Goal: Navigation & Orientation: Find specific page/section

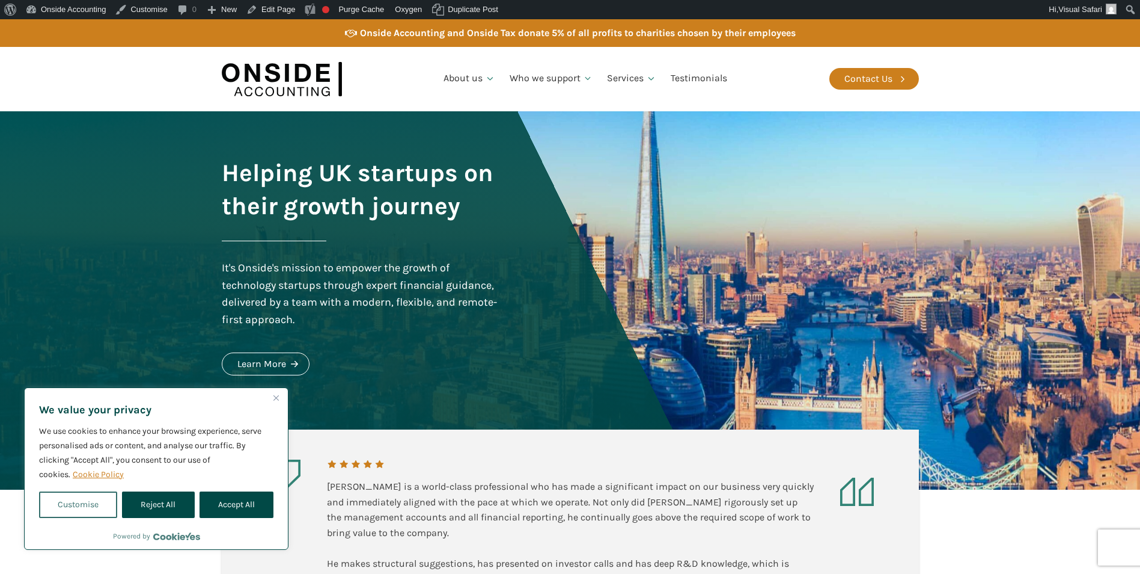
click at [100, 504] on button "Customise" at bounding box center [78, 504] width 78 height 26
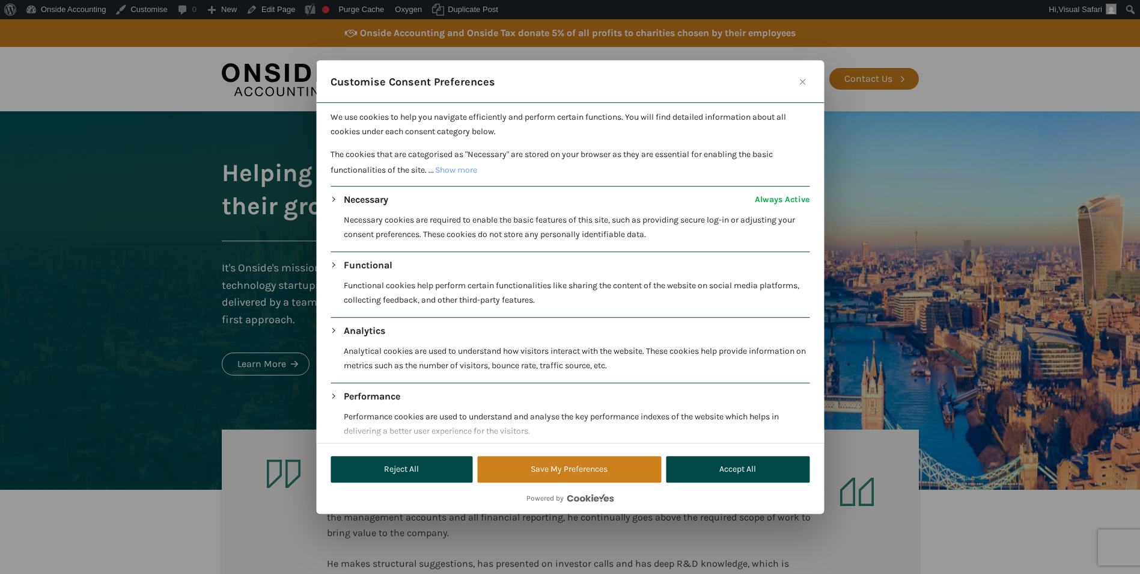
click at [335, 197] on div "Necessary Always Active Necessary cookies are required to enable the basic feat…" at bounding box center [570, 221] width 479 height 59
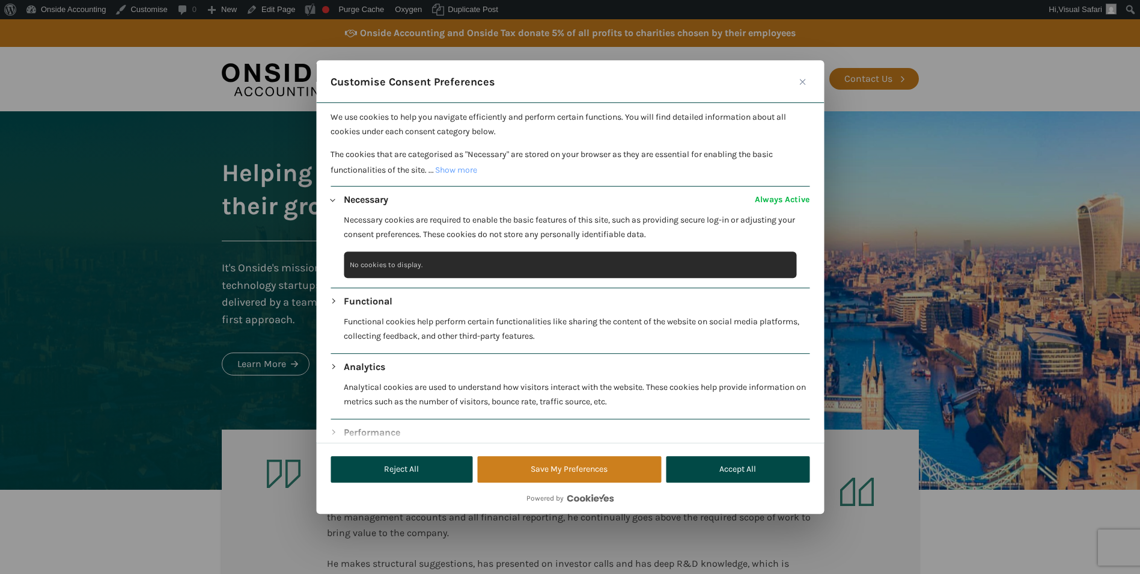
click at [331, 192] on icon "Customise Consent Preferences" at bounding box center [331, 192] width 0 height 0
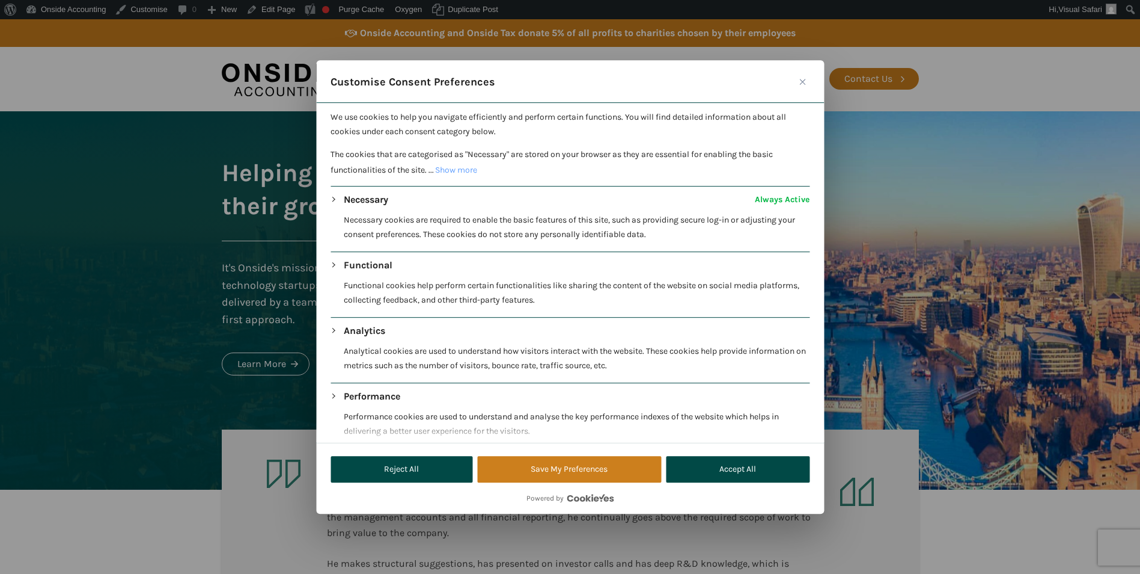
click at [331, 258] on icon "Customise Consent Preferences" at bounding box center [331, 258] width 0 height 0
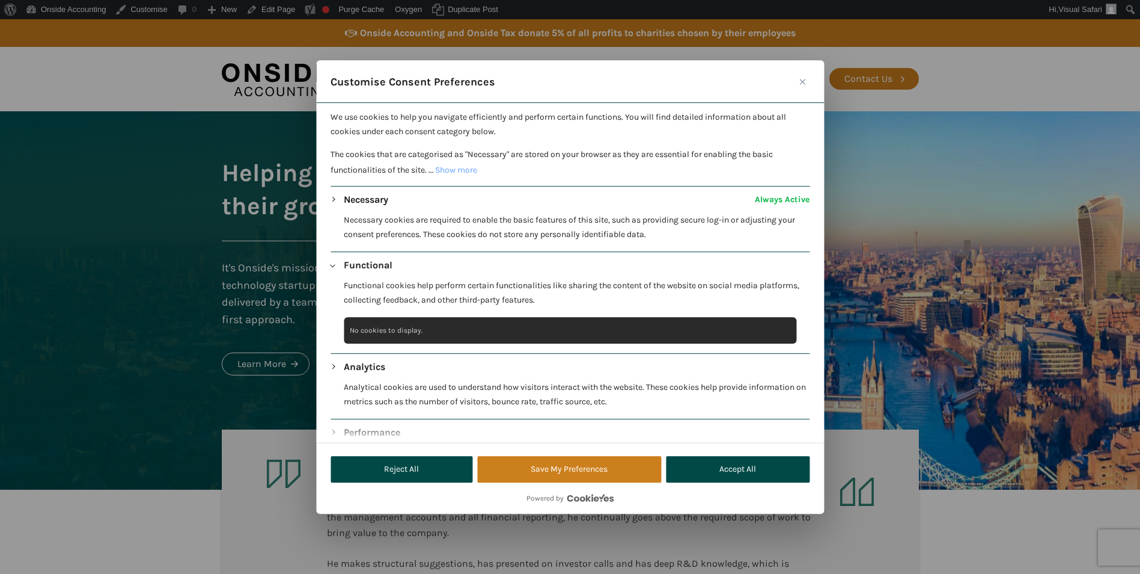
click at [331, 258] on icon "Customise Consent Preferences" at bounding box center [331, 258] width 0 height 0
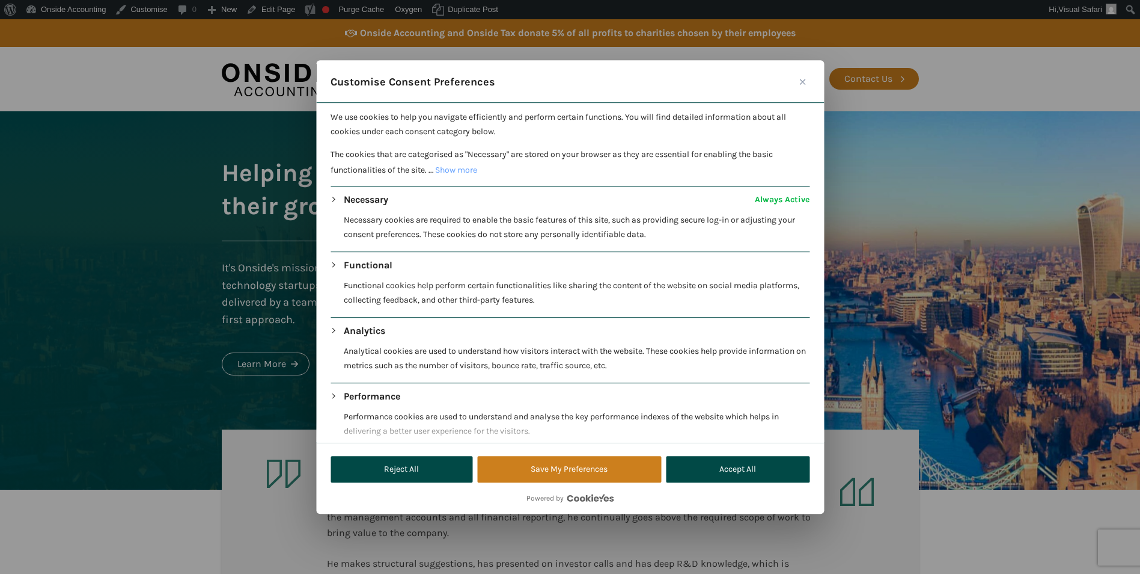
click at [334, 327] on div "Analytics Analytical cookies are used to understand how visitors interact with …" at bounding box center [570, 352] width 479 height 59
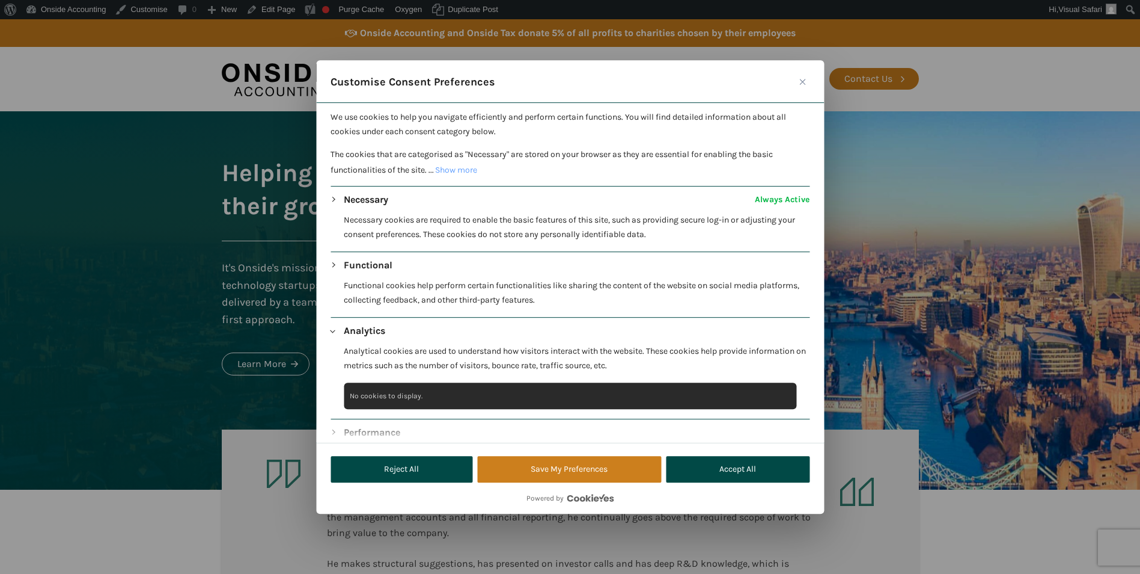
click at [334, 327] on div "Analytics Analytical cookies are used to understand how visitors interact with …" at bounding box center [570, 352] width 479 height 59
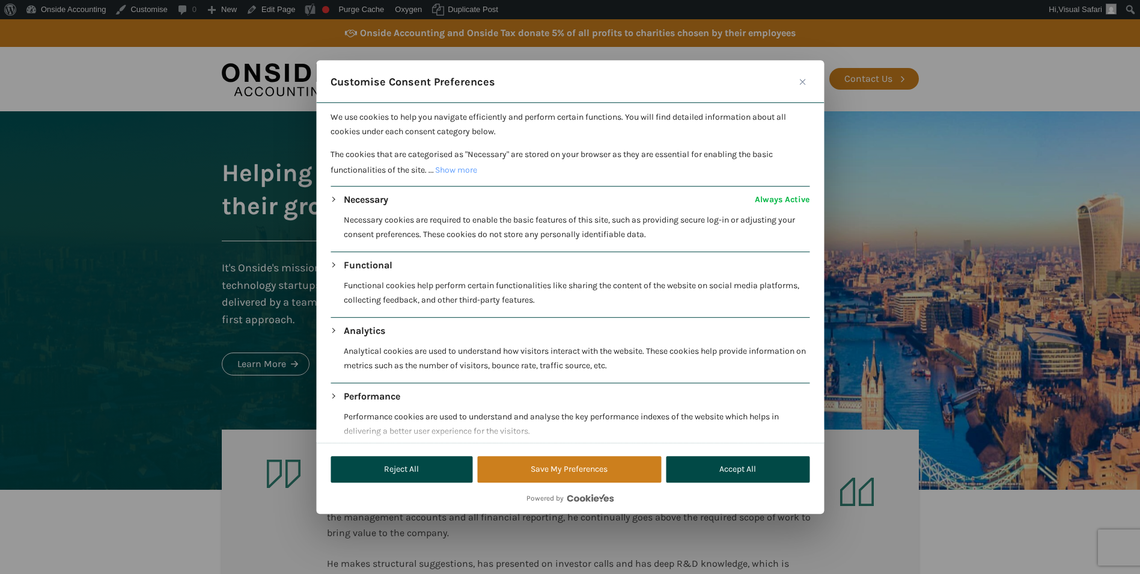
click at [331, 389] on icon "Customise Consent Preferences" at bounding box center [331, 389] width 0 height 0
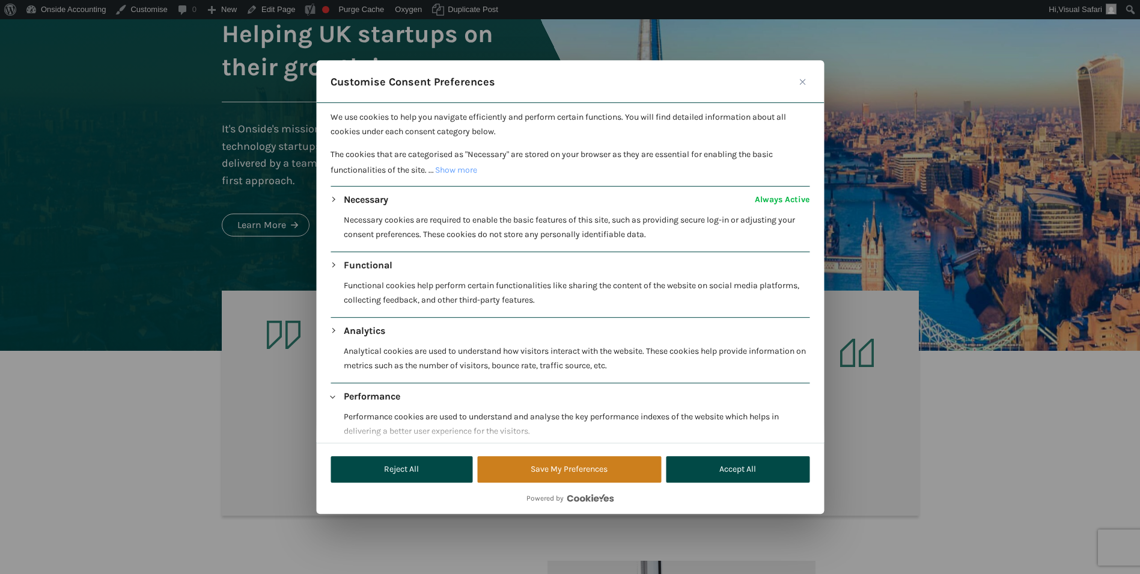
scroll to position [180, 0]
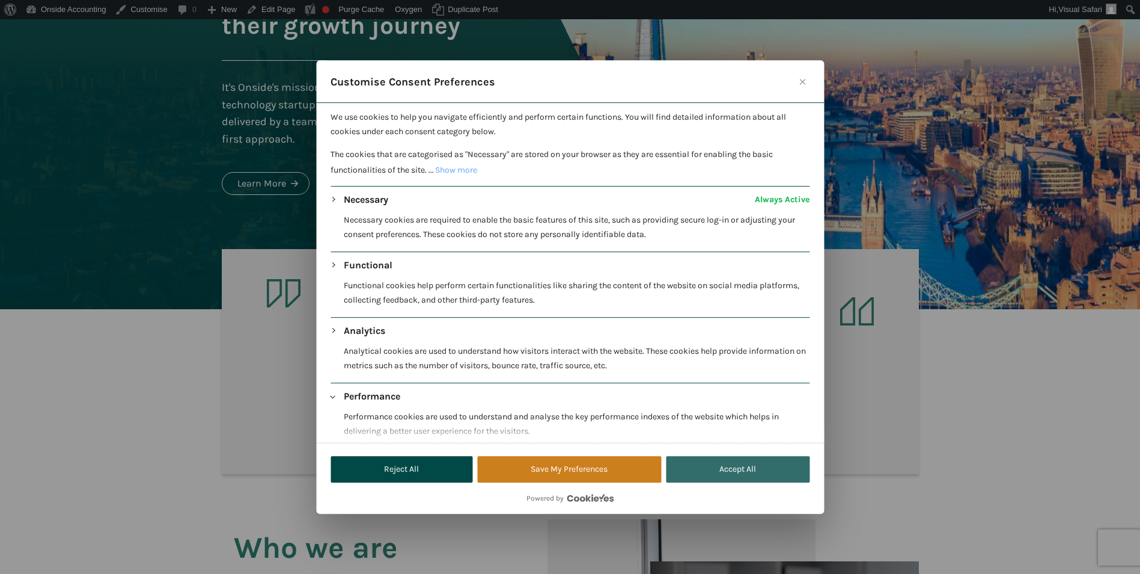
click at [724, 470] on button "Accept All" at bounding box center [738, 469] width 144 height 26
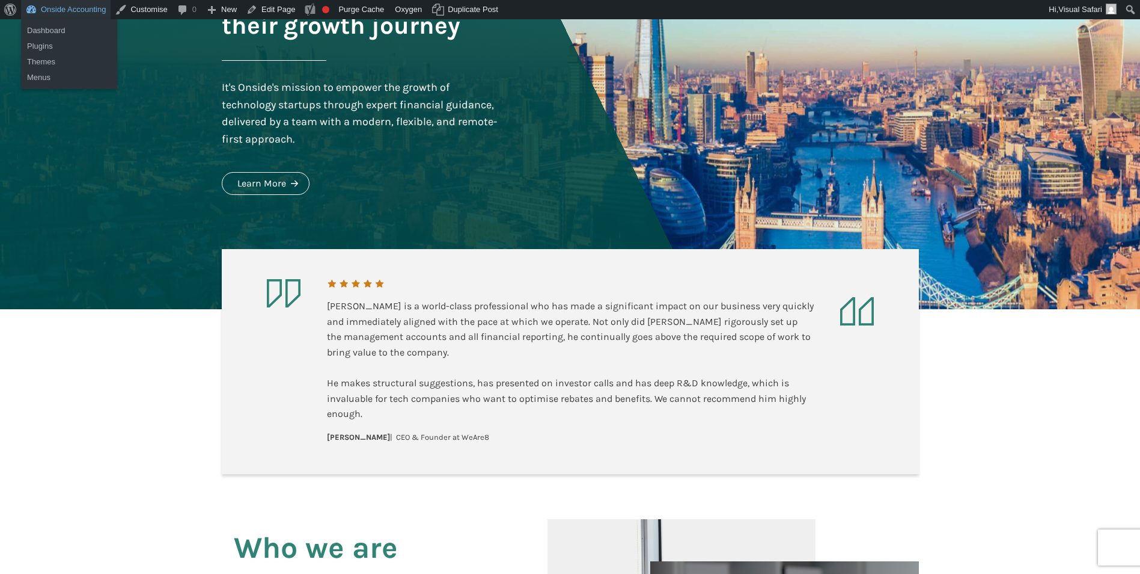
click at [72, 6] on link "Onside Accounting" at bounding box center [66, 9] width 90 height 19
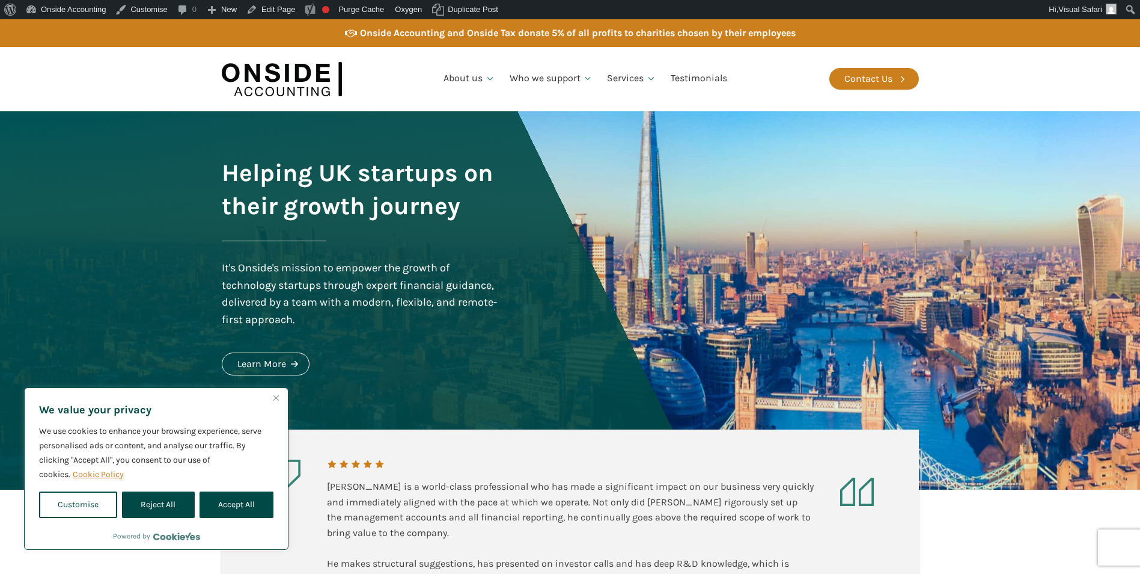
click at [243, 507] on button "Accept All" at bounding box center [237, 504] width 74 height 26
checkbox input "true"
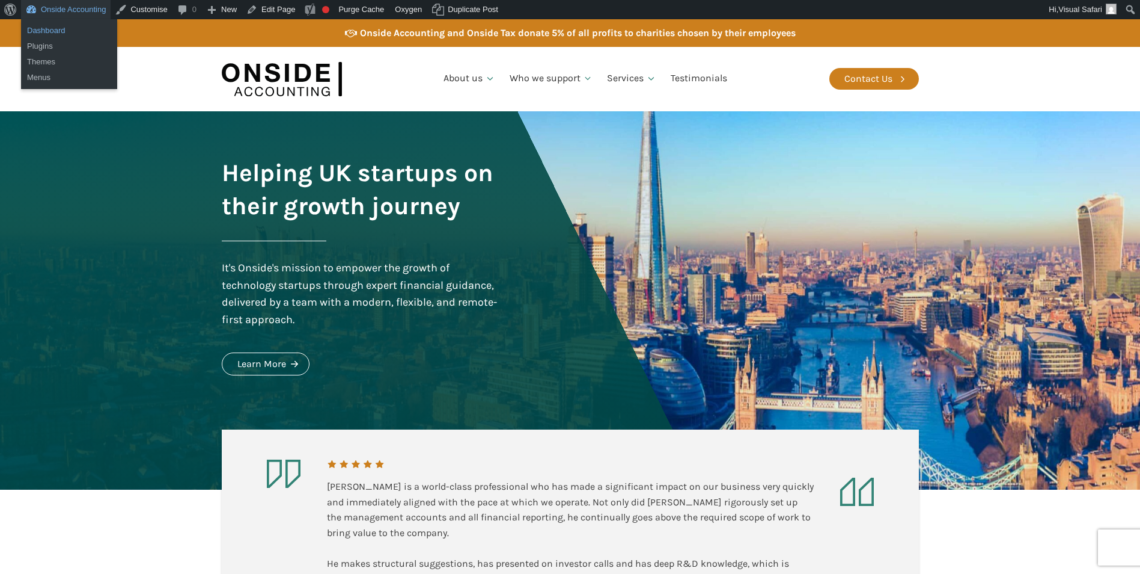
click at [45, 30] on link "Dashboard" at bounding box center [69, 31] width 96 height 16
